Goal: Task Accomplishment & Management: Manage account settings

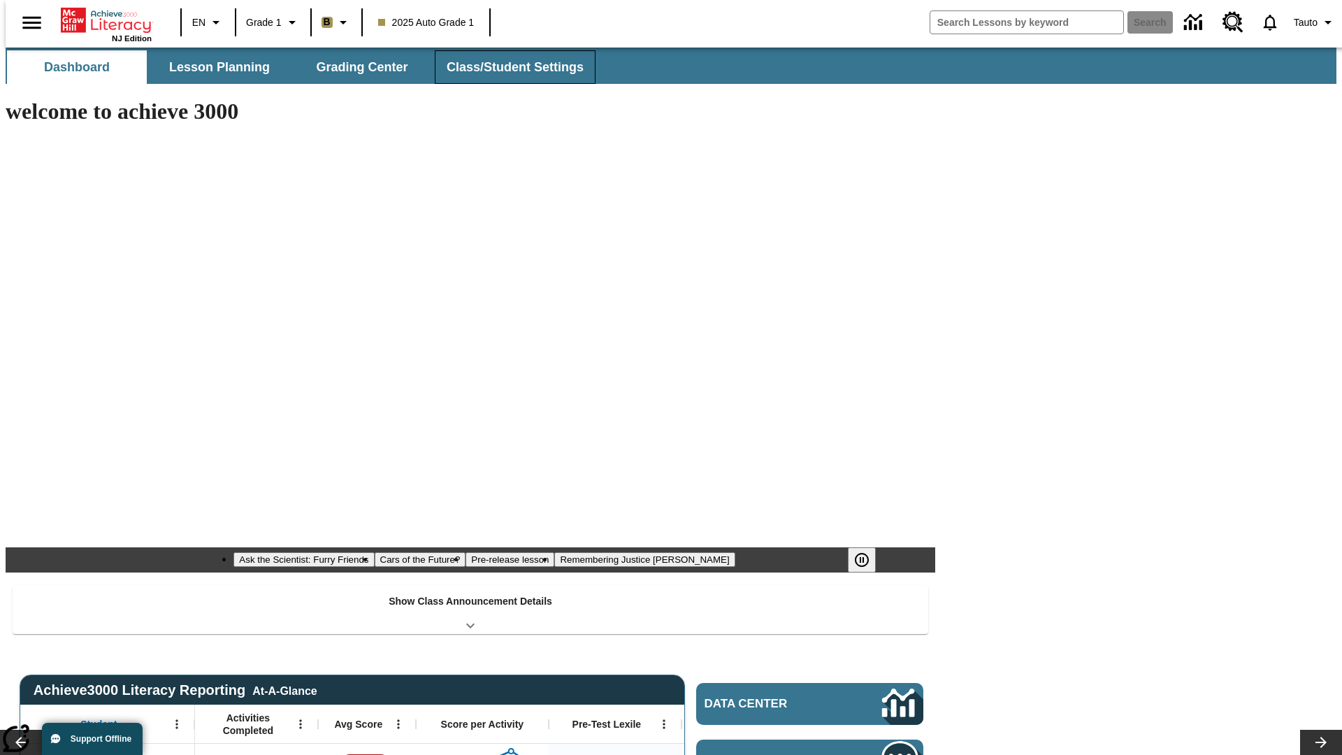
click at [507, 67] on button "Class/Student Settings" at bounding box center [515, 67] width 161 height 34
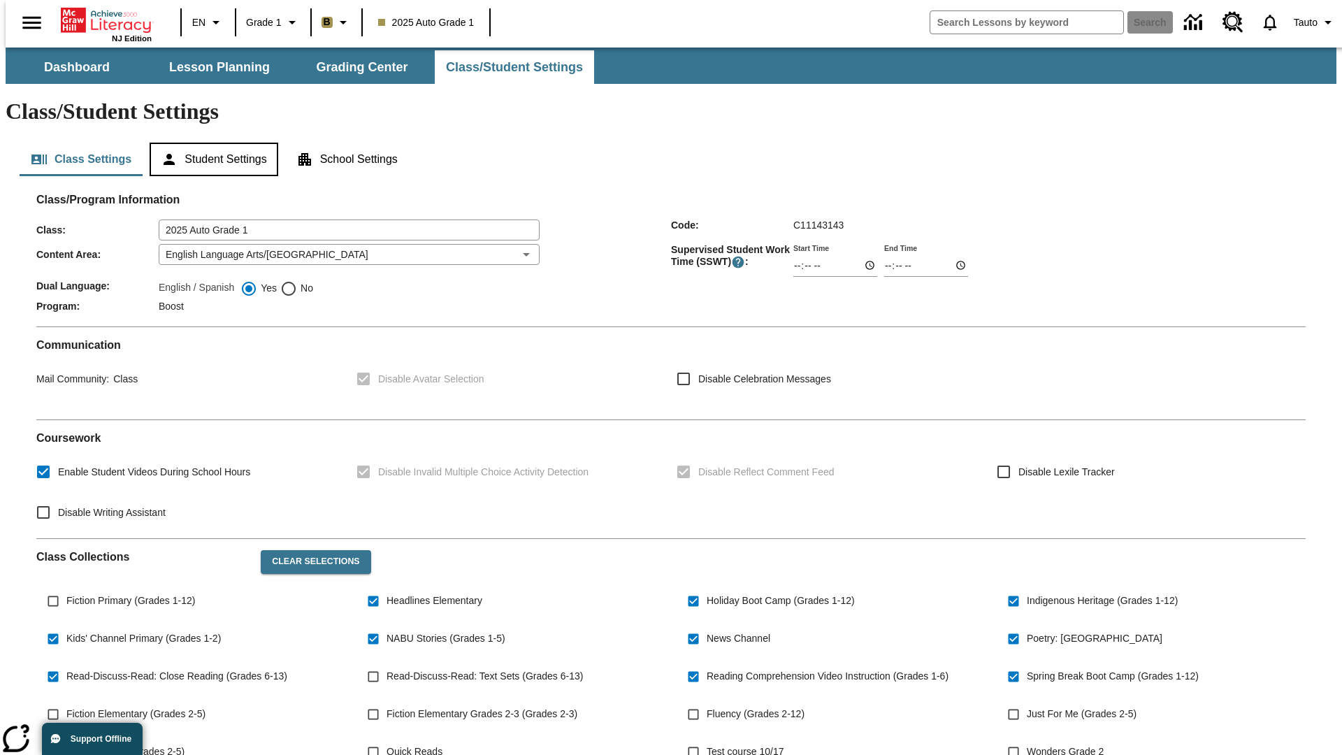
click at [210, 143] on button "Student Settings" at bounding box center [214, 160] width 128 height 34
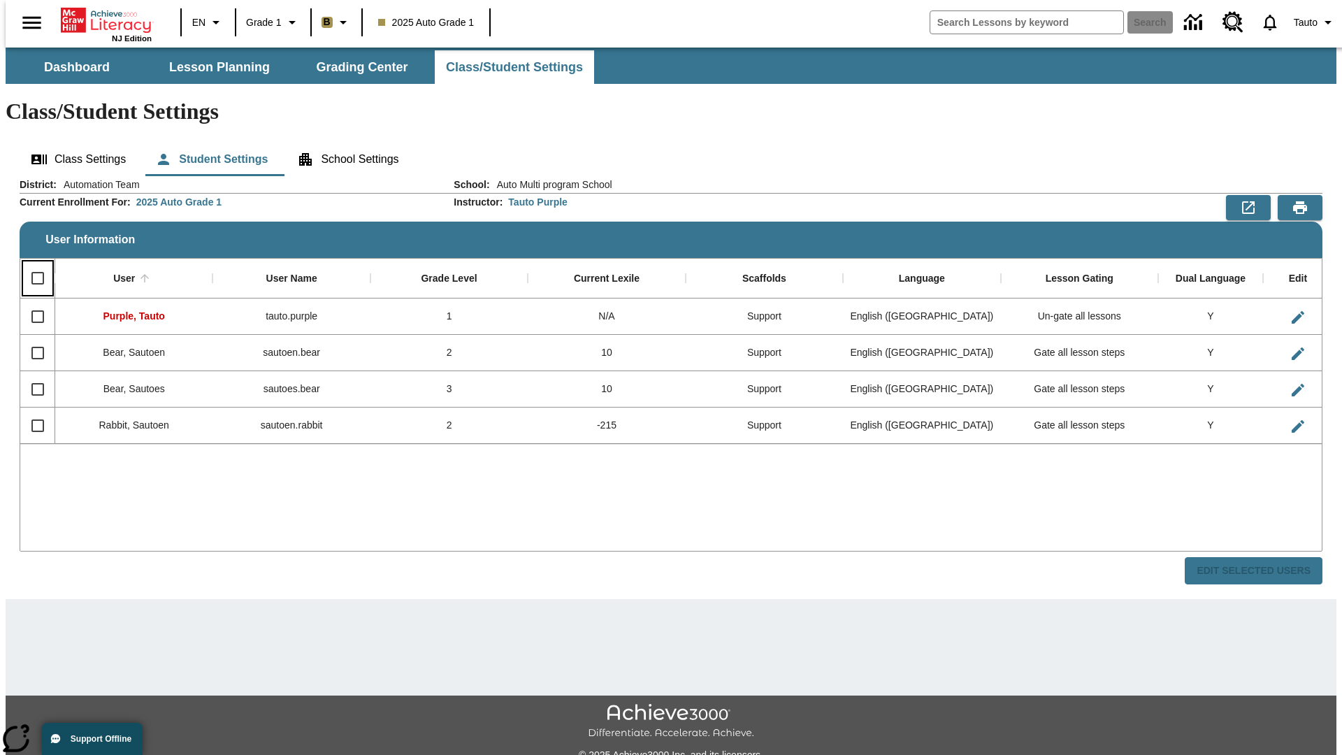
click at [31, 263] on input "Select all rows" at bounding box center [37, 277] width 29 height 29
checkbox input "true"
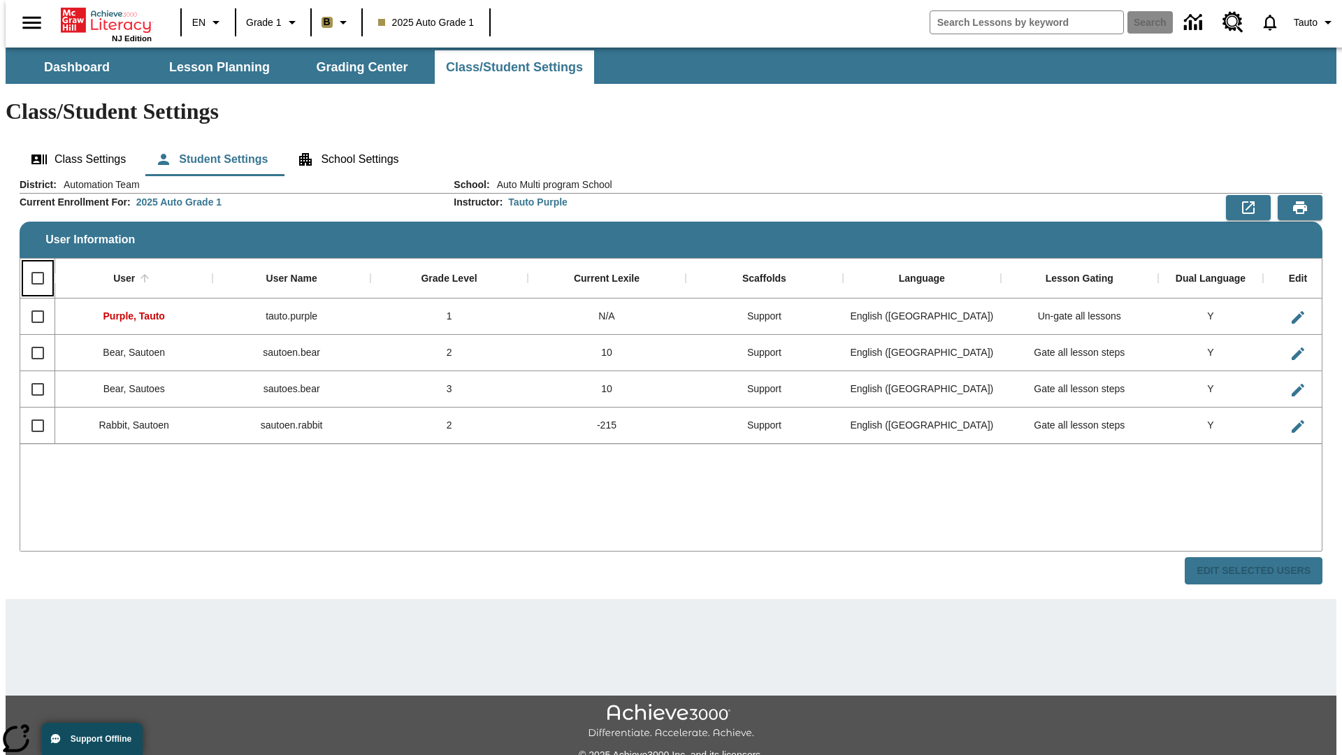
checkbox input "true"
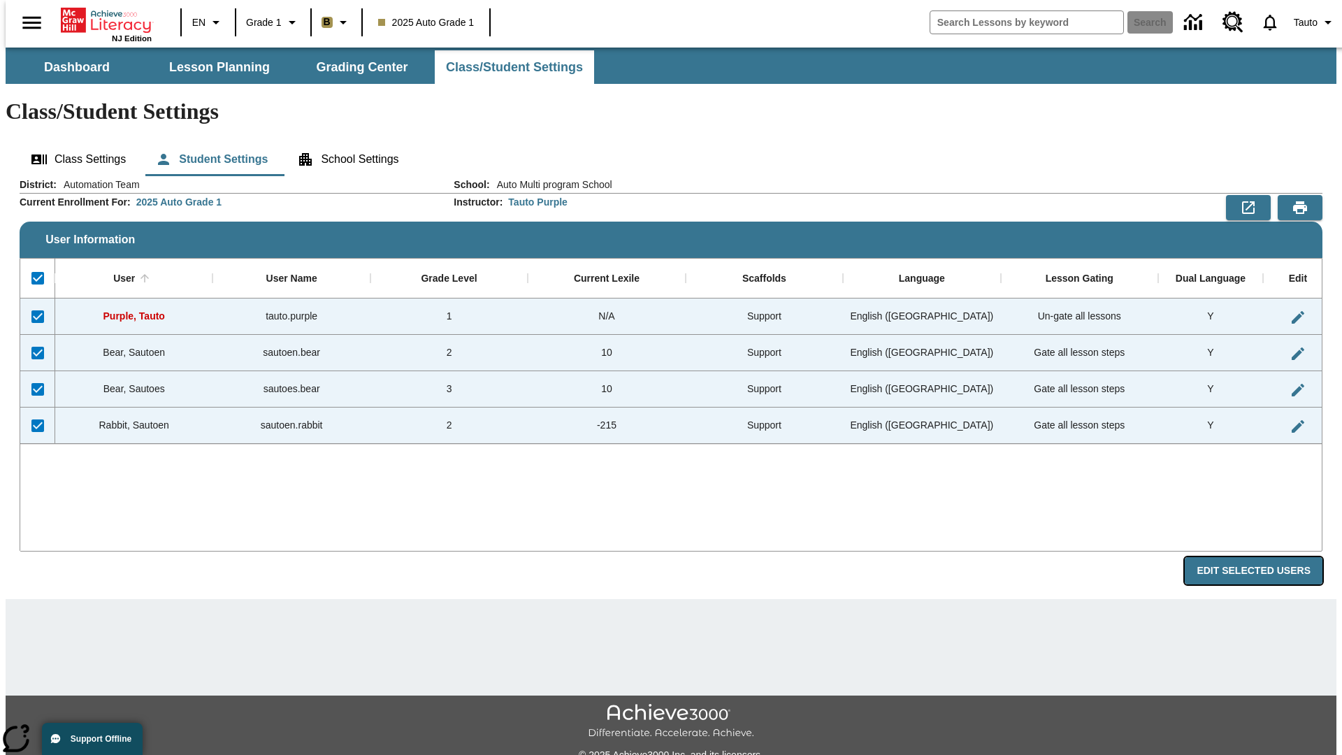
click at [1264, 557] on button "Edit Selected Users" at bounding box center [1253, 570] width 138 height 27
